Goal: Transaction & Acquisition: Purchase product/service

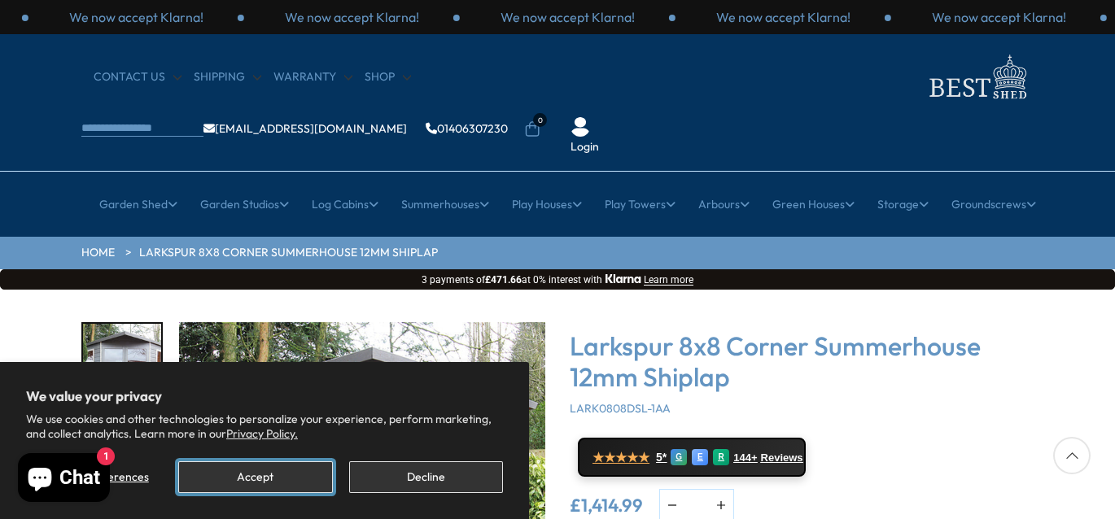
click at [306, 470] on button "Accept" at bounding box center [255, 478] width 154 height 32
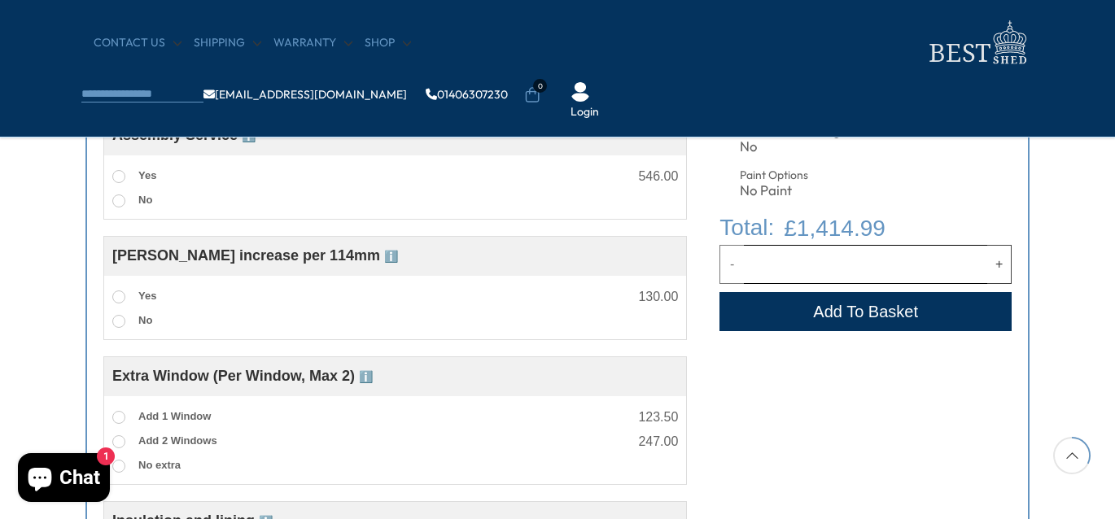
scroll to position [847, 0]
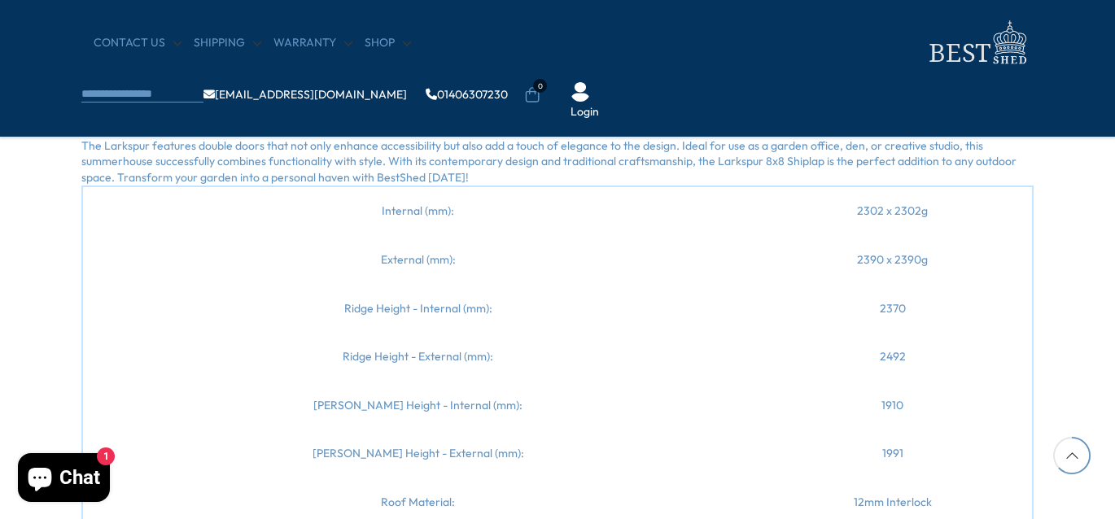
scroll to position [1791, 0]
